Goal: Information Seeking & Learning: Learn about a topic

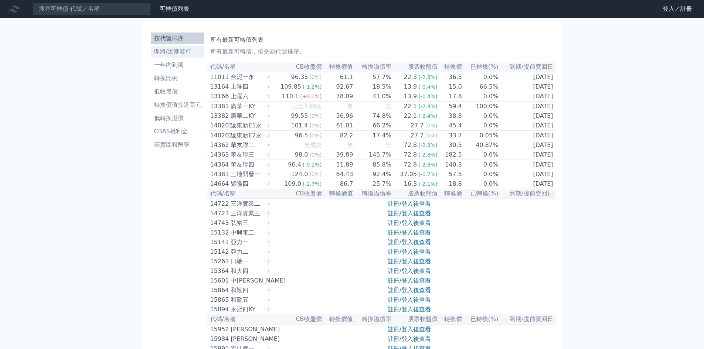
click at [165, 51] on li "即將/近期發行" at bounding box center [177, 51] width 53 height 9
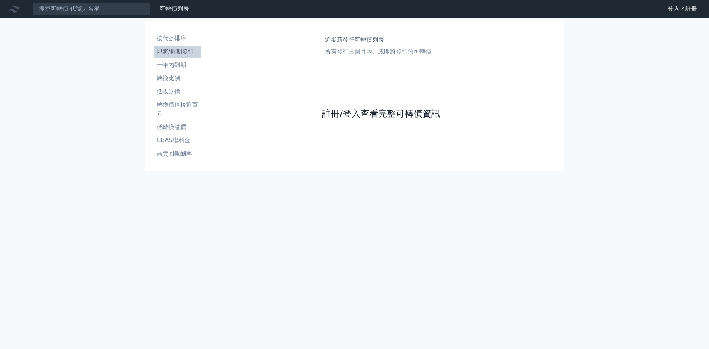
click at [395, 115] on link "註冊/登入查看完整可轉債資訊" at bounding box center [381, 114] width 118 height 12
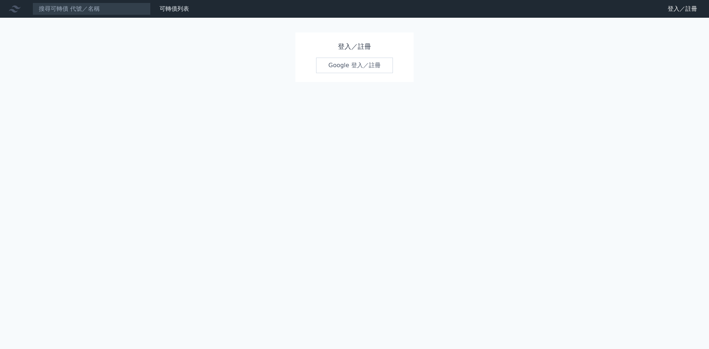
click at [339, 69] on link "Google 登入／註冊" at bounding box center [354, 66] width 77 height 16
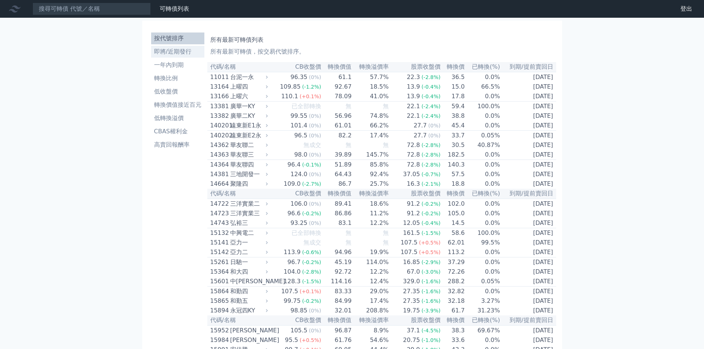
click at [167, 47] on li "即將/近期發行" at bounding box center [177, 51] width 53 height 9
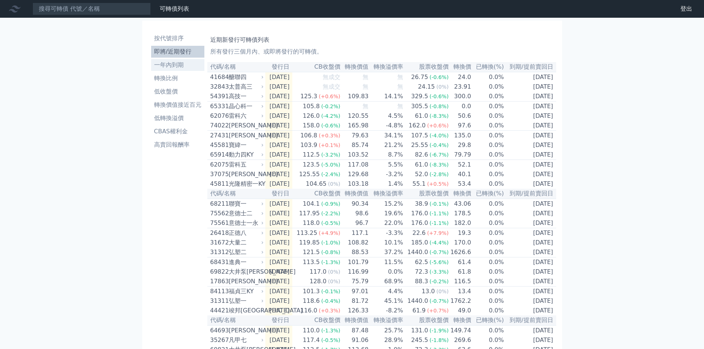
click at [175, 68] on li "一年內到期" at bounding box center [177, 65] width 53 height 9
